Goal: Task Accomplishment & Management: Use online tool/utility

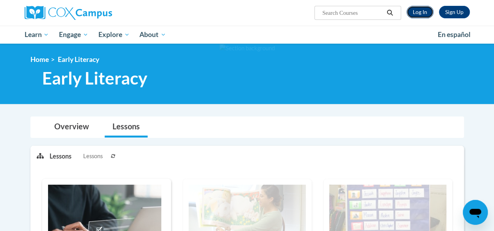
click at [420, 13] on link "Log In" at bounding box center [419, 12] width 27 height 12
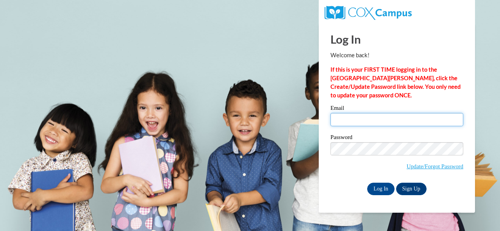
click at [392, 118] on input "Email" at bounding box center [396, 119] width 133 height 13
type input "[EMAIL_ADDRESS][DOMAIN_NAME]"
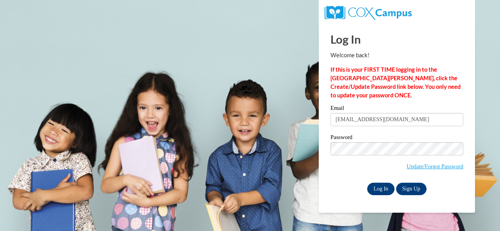
click at [380, 189] on input "Log In" at bounding box center [380, 189] width 27 height 12
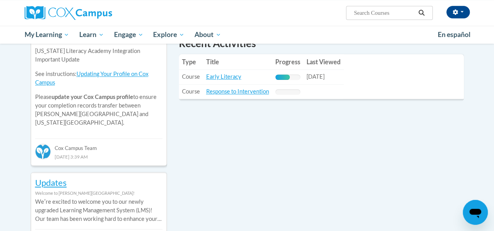
scroll to position [288, 0]
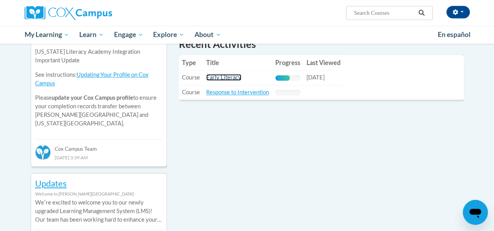
click at [221, 76] on link "Early Literacy" at bounding box center [223, 77] width 35 height 7
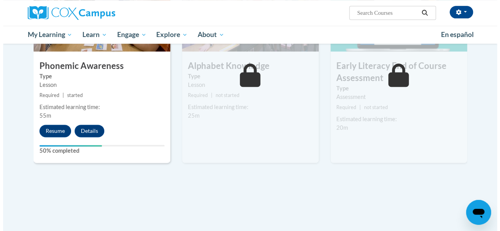
scroll to position [454, 0]
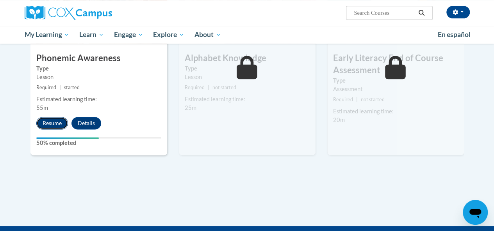
click at [50, 123] on button "Resume" at bounding box center [52, 123] width 32 height 12
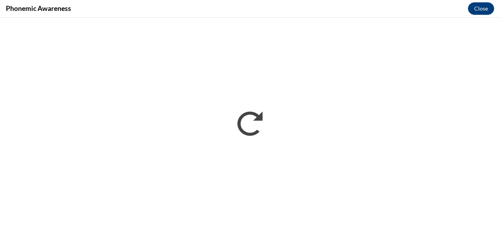
scroll to position [0, 0]
